Goal: Information Seeking & Learning: Learn about a topic

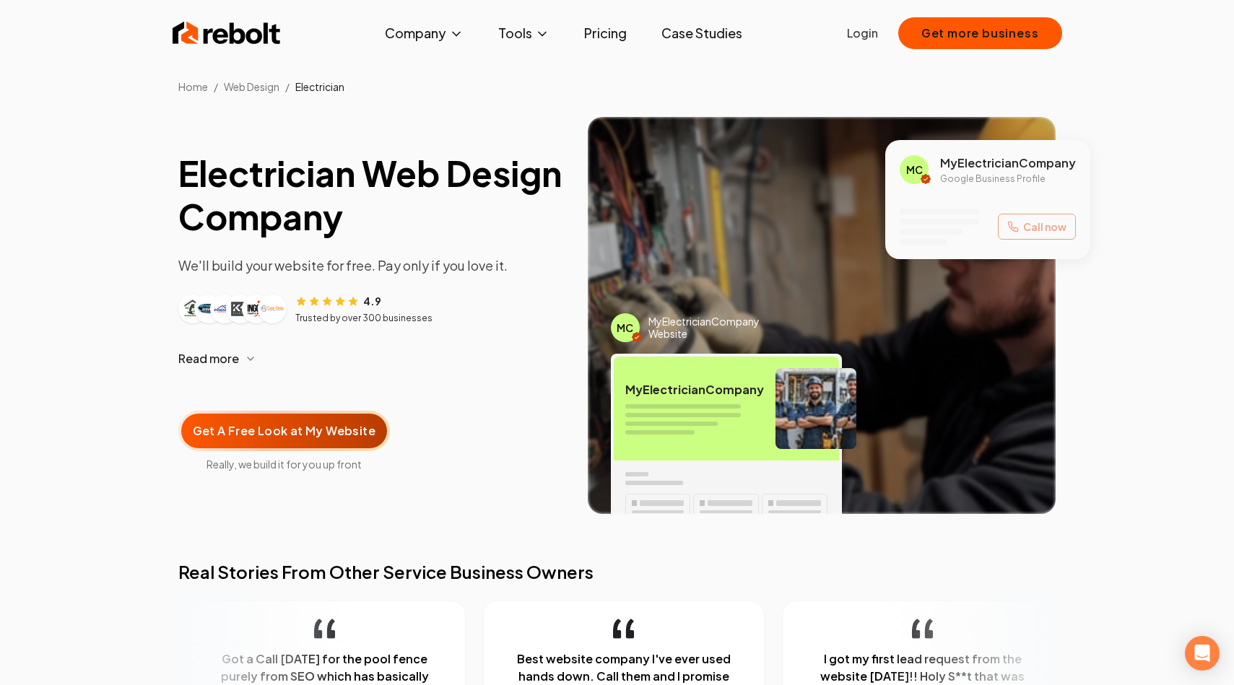
click at [1171, 204] on section "Electrician Web Design Company We'll build your website for free. Pay only if y…" at bounding box center [617, 327] width 1234 height 466
click at [90, 291] on section "Electrician Web Design Company We'll build your website for free. Pay only if y…" at bounding box center [617, 327] width 1234 height 466
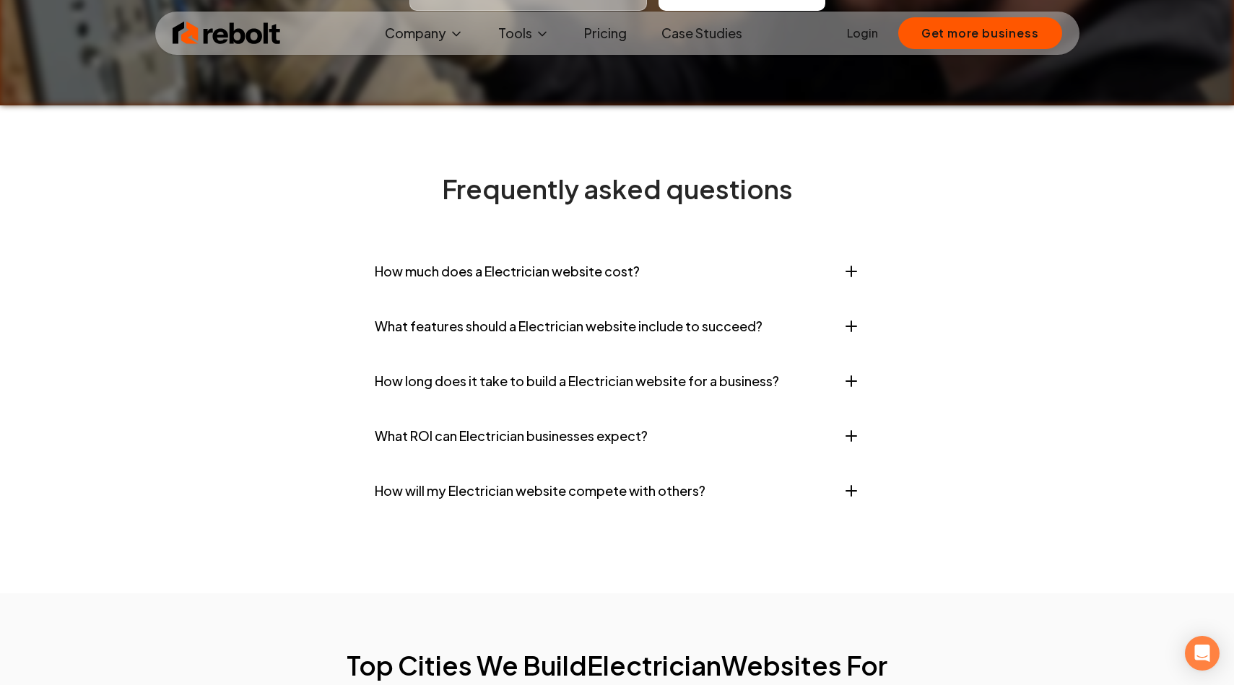
scroll to position [5810, 0]
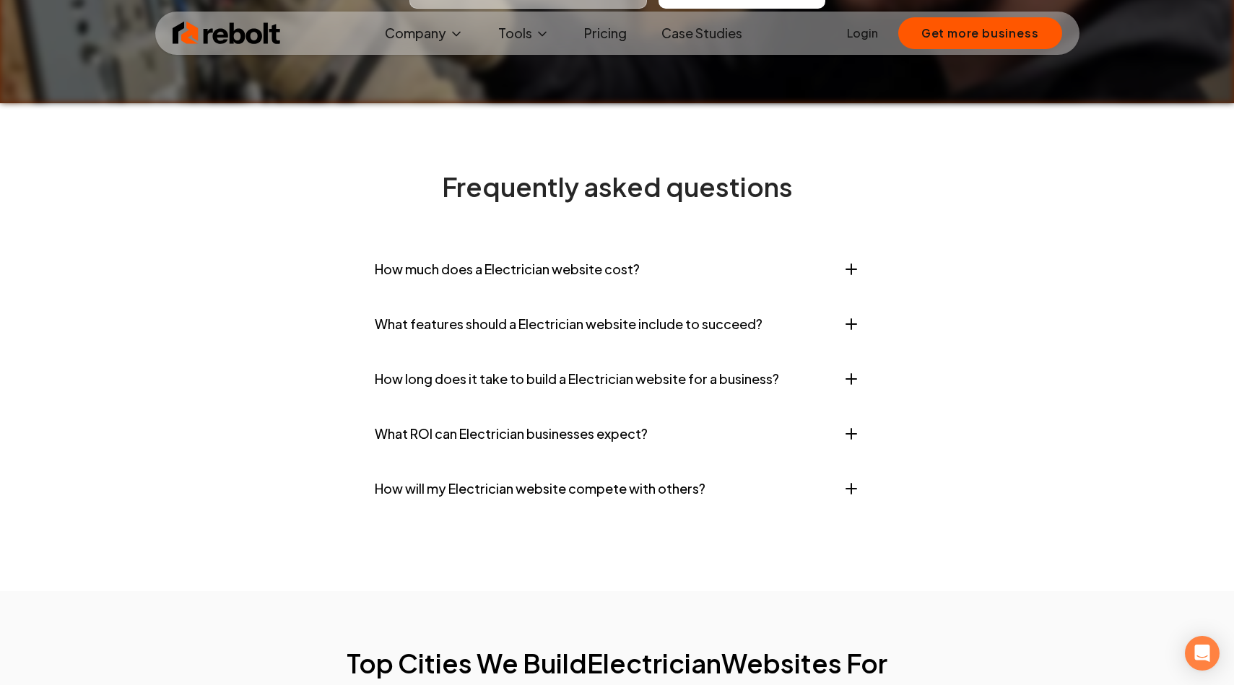
click at [518, 248] on button "How much does a Electrician website cost?" at bounding box center [617, 269] width 485 height 43
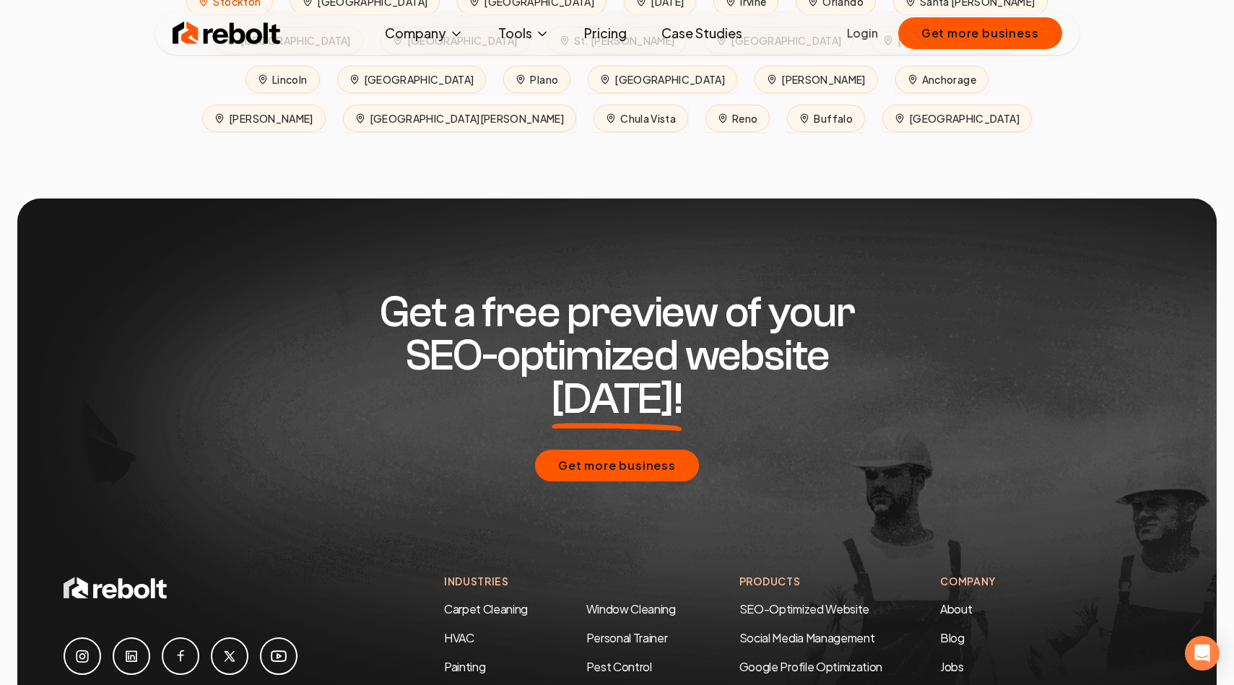
scroll to position [7183, 0]
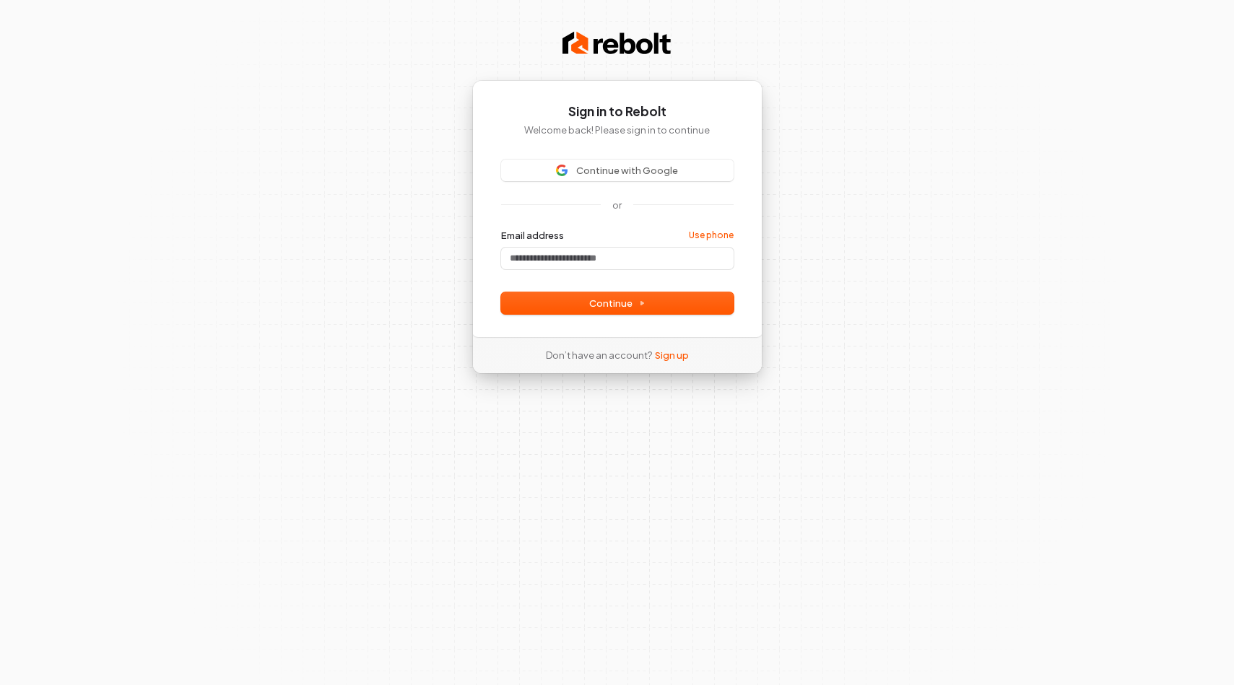
click at [306, 231] on div "Sign in to Rebolt Welcome back! Please sign in to continue Continue with Google…" at bounding box center [617, 342] width 1234 height 685
click at [242, 167] on div "Sign in to Rebolt Welcome back! Please sign in to continue Continue with Google…" at bounding box center [617, 342] width 1234 height 685
